Goal: Information Seeking & Learning: Learn about a topic

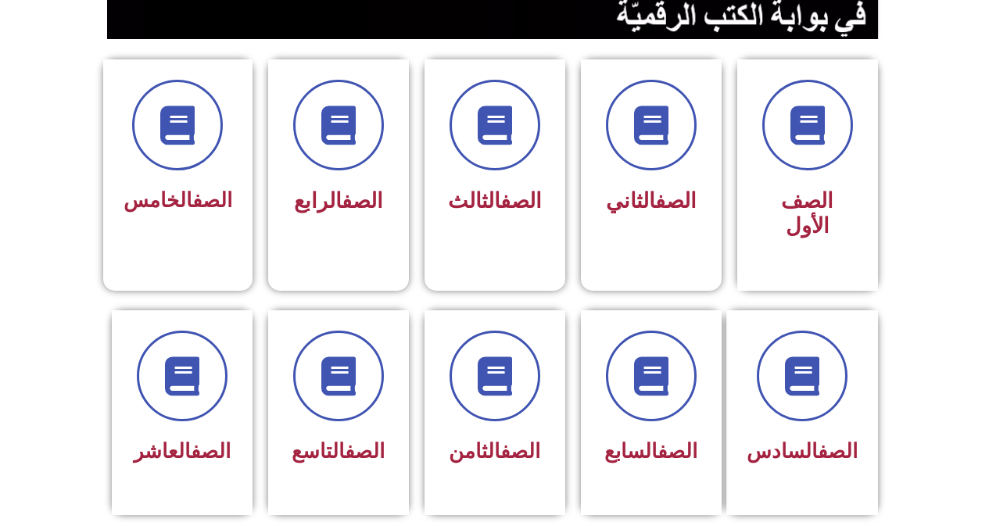
scroll to position [313, 0]
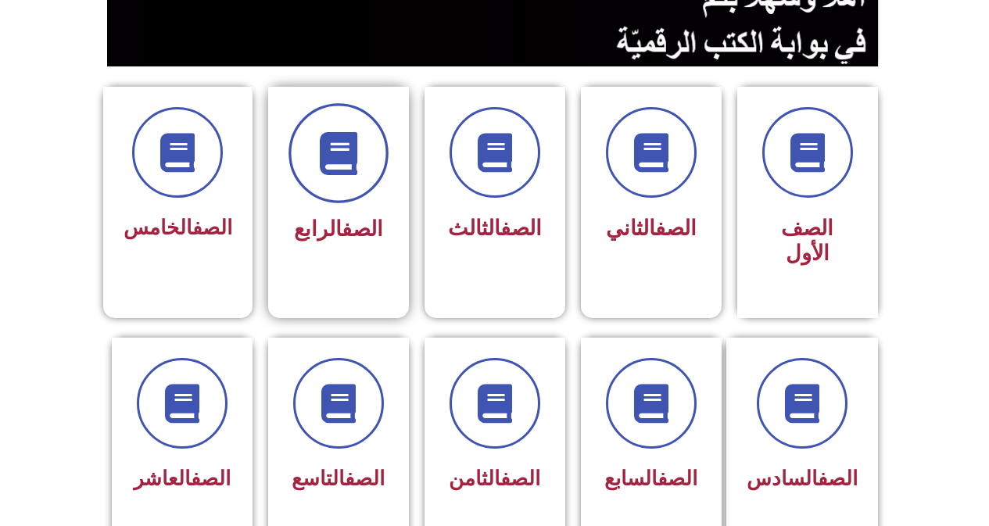
click at [345, 183] on span at bounding box center [338, 153] width 100 height 100
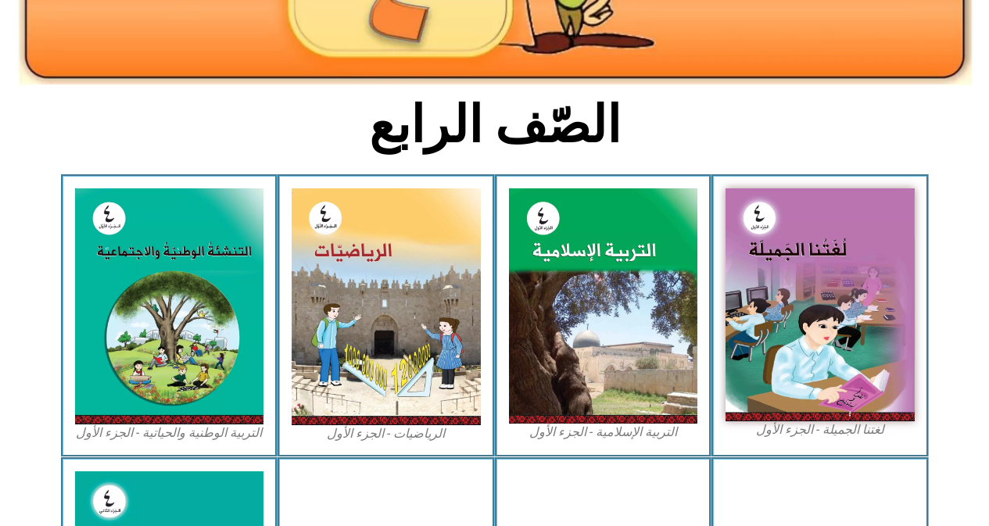
scroll to position [313, 0]
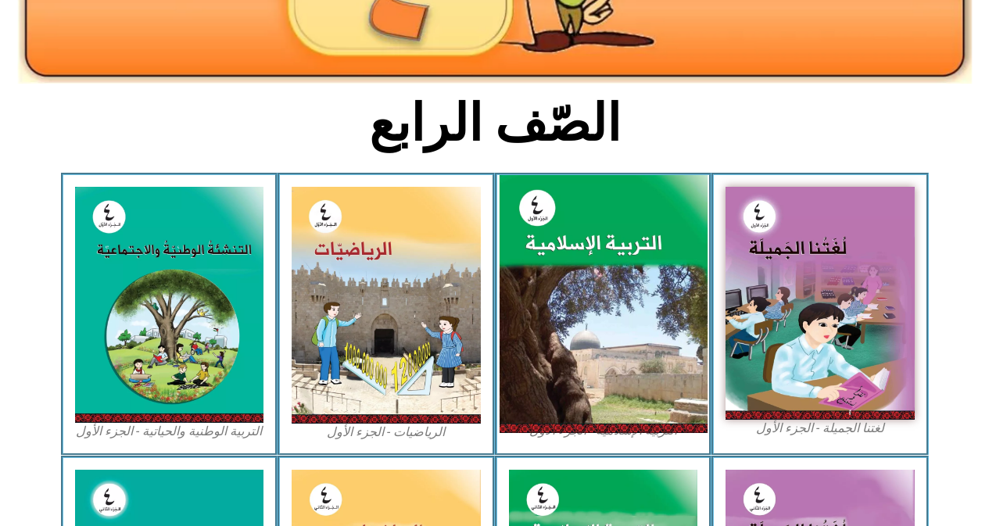
click at [612, 331] on img at bounding box center [603, 304] width 208 height 259
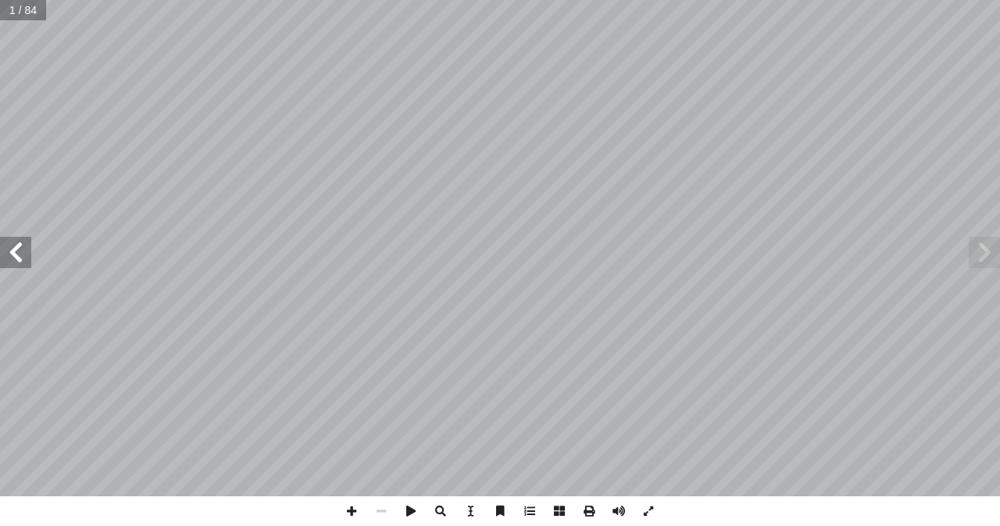
click at [19, 256] on span at bounding box center [15, 252] width 31 height 31
click at [16, 256] on span at bounding box center [15, 252] width 31 height 31
click at [5, 258] on span at bounding box center [15, 252] width 31 height 31
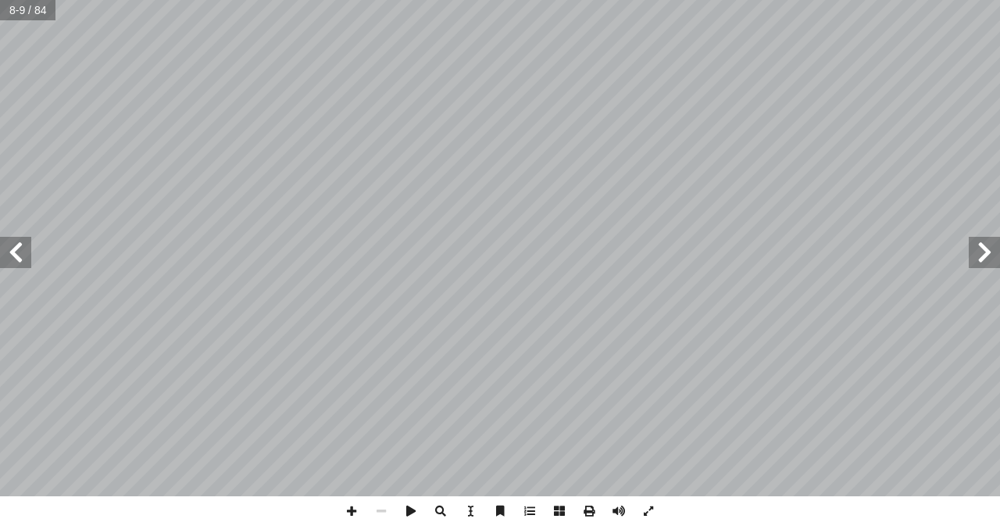
click at [13, 245] on span at bounding box center [15, 252] width 31 height 31
click at [352, 510] on span at bounding box center [352, 511] width 30 height 30
click at [11, 252] on span at bounding box center [15, 252] width 31 height 31
